Goal: Transaction & Acquisition: Purchase product/service

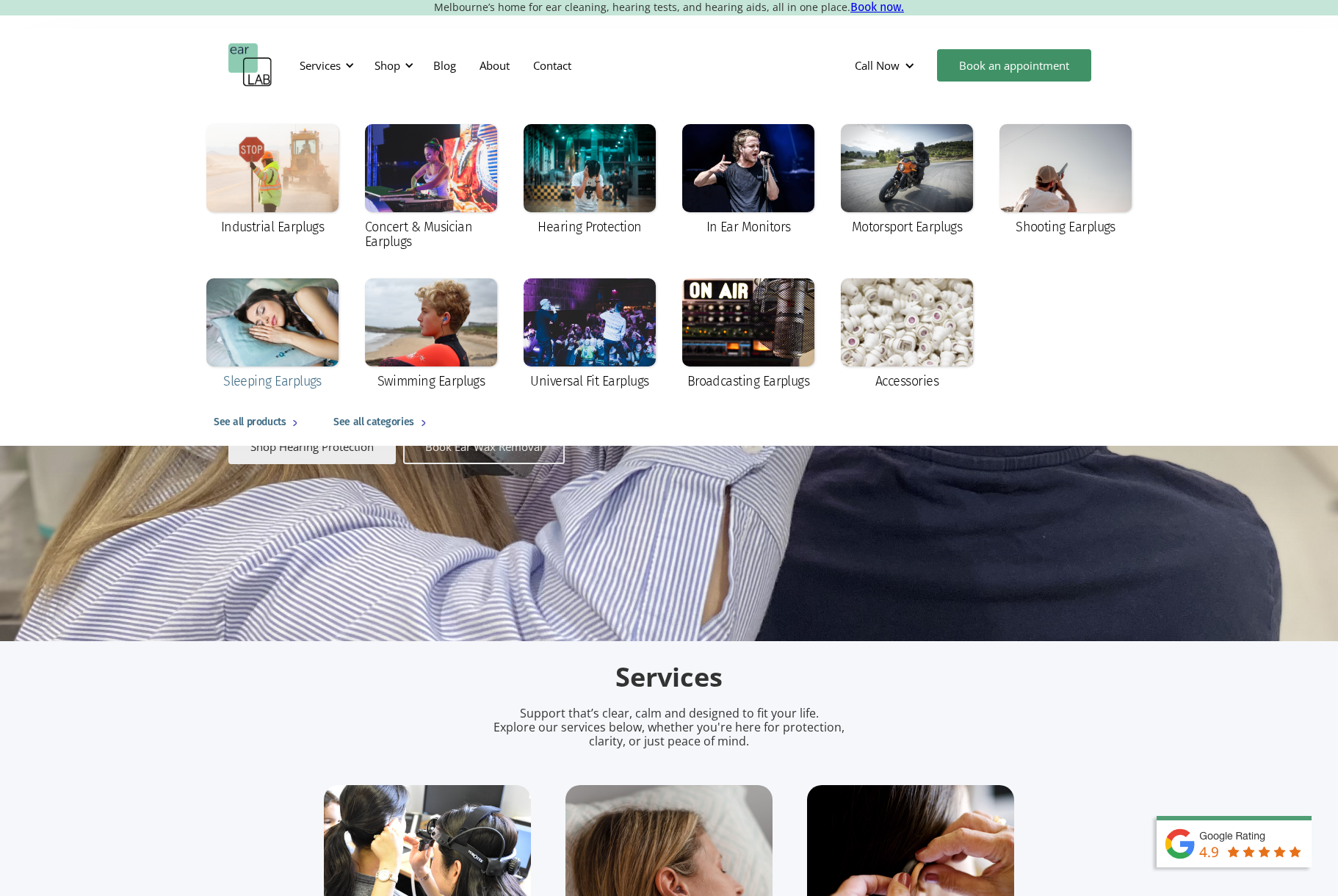
click at [275, 325] on div at bounding box center [273, 322] width 133 height 88
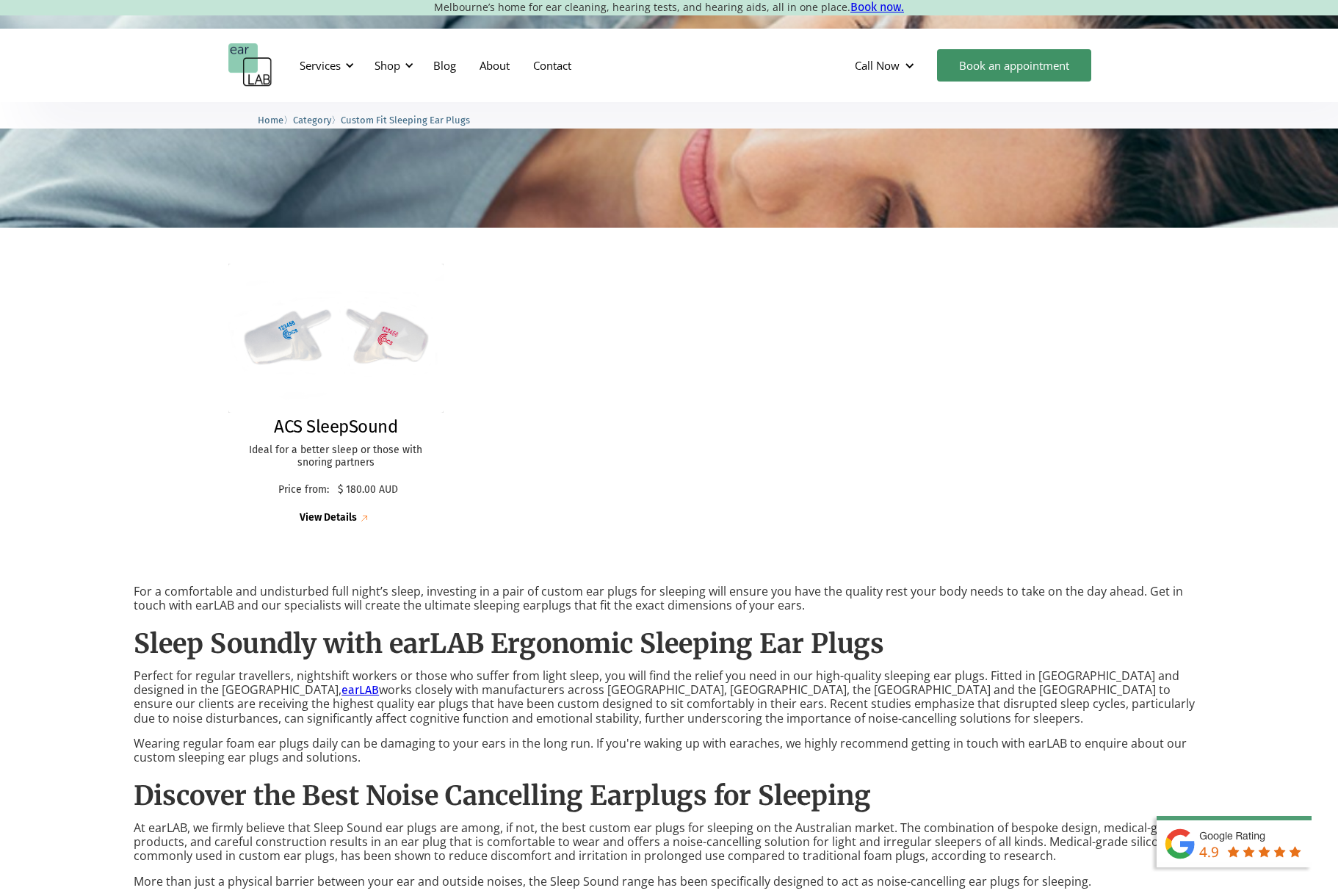
scroll to position [266, 0]
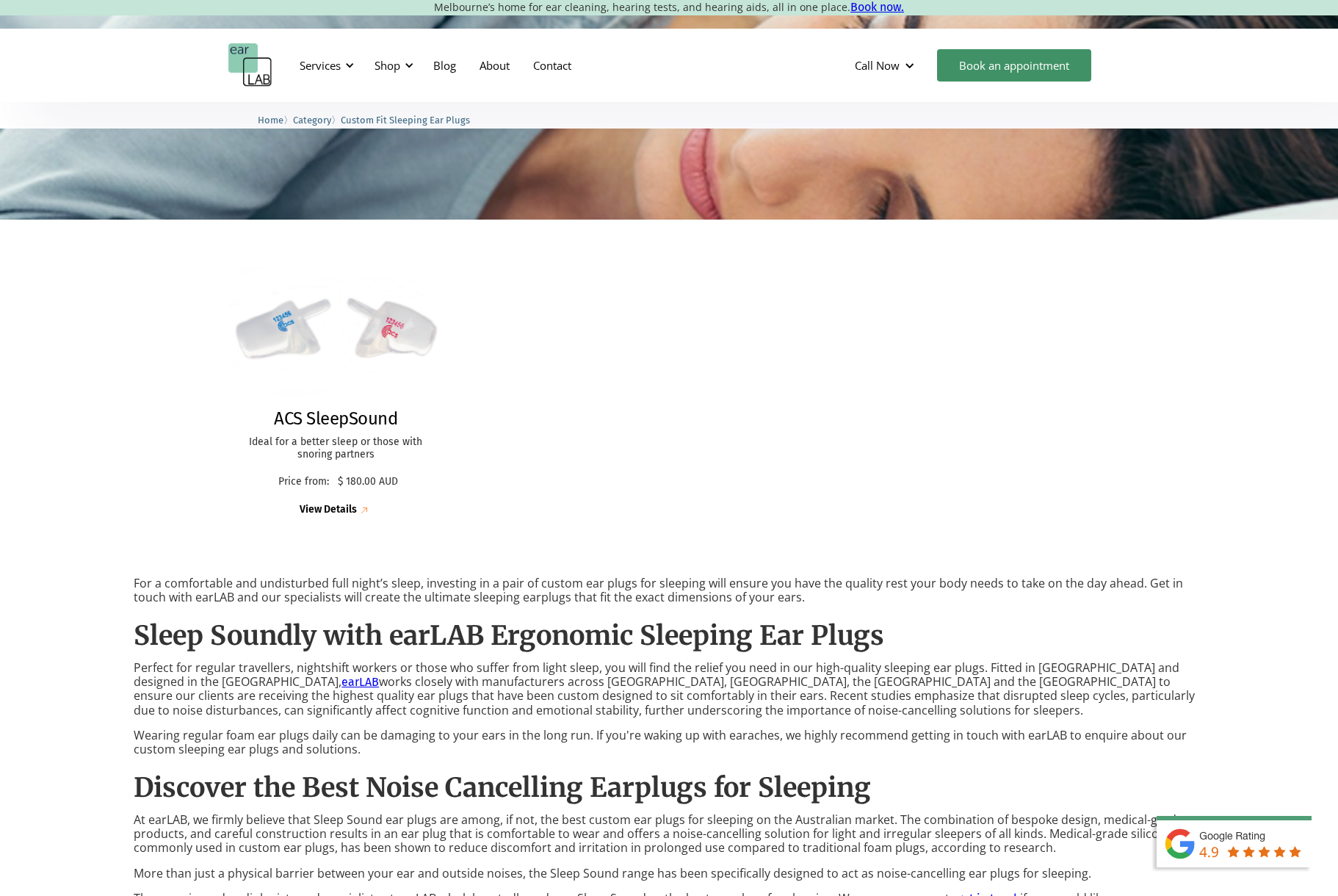
click at [315, 506] on div "View Details" at bounding box center [328, 509] width 57 height 13
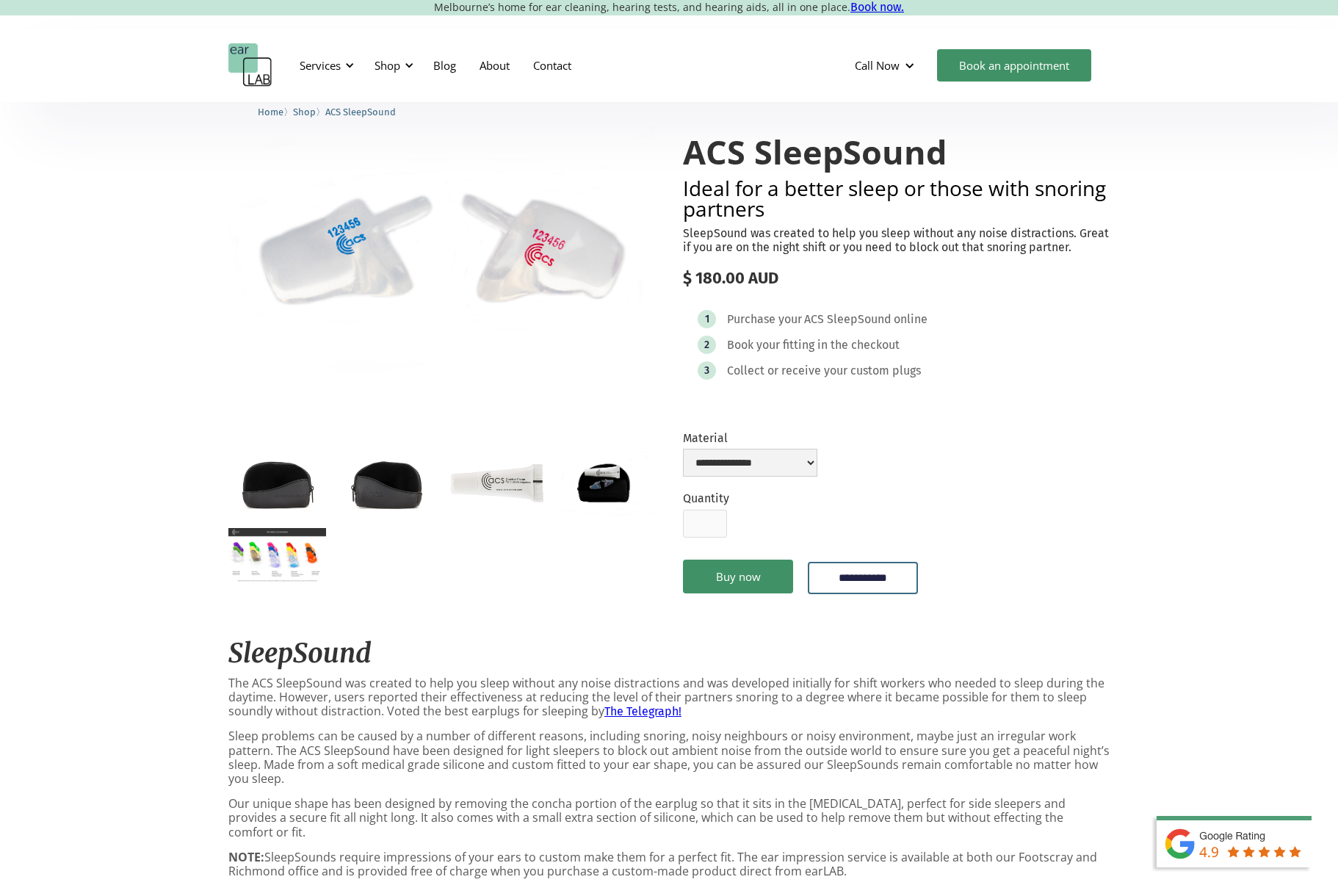
scroll to position [61, 0]
click at [817, 460] on select "**********" at bounding box center [750, 461] width 134 height 28
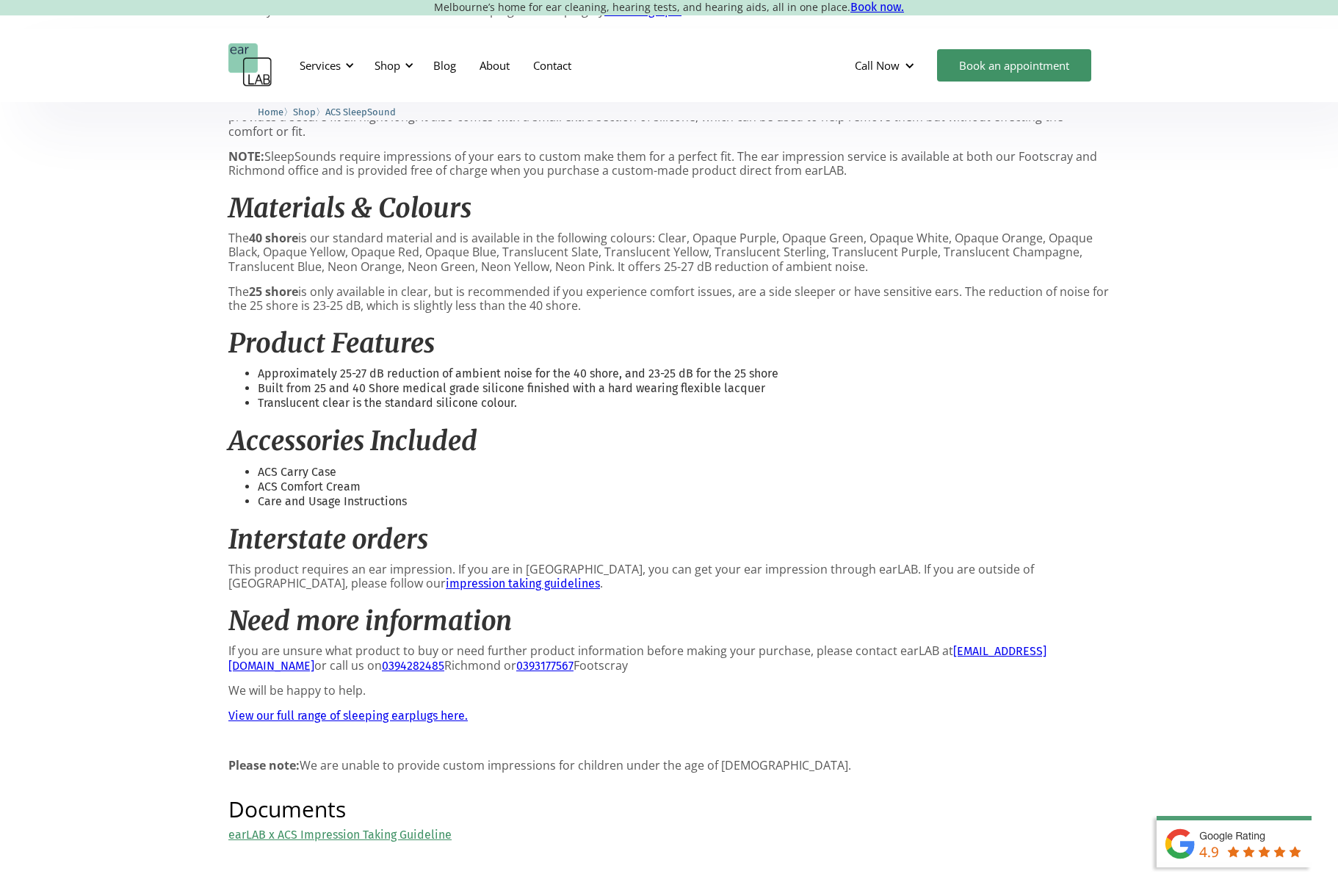
scroll to position [0, 0]
